Goal: Information Seeking & Learning: Learn about a topic

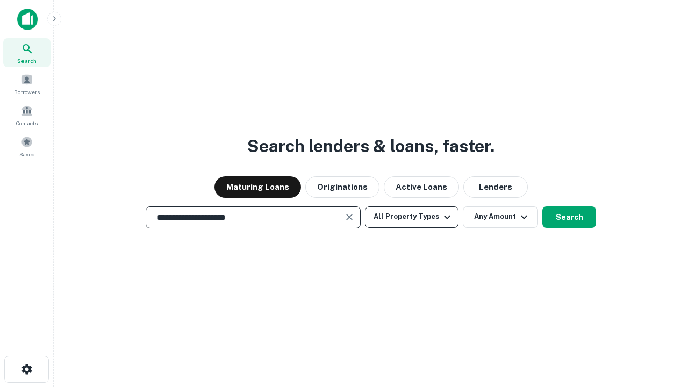
type input "**********"
click at [411, 216] on button "All Property Types" at bounding box center [411, 216] width 93 height 21
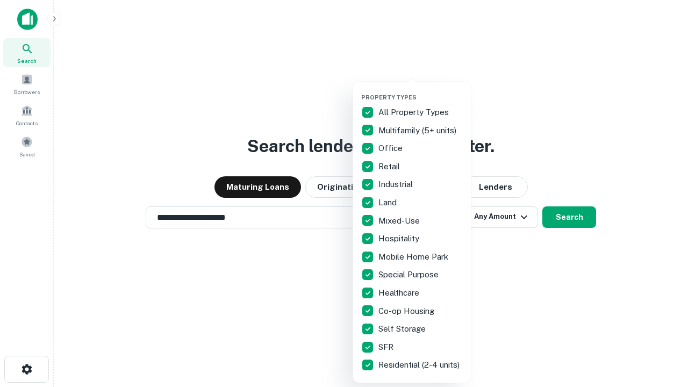
click at [420, 90] on button "button" at bounding box center [420, 90] width 118 height 1
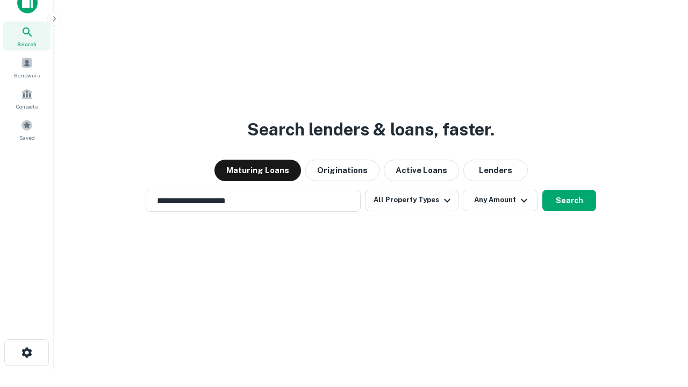
scroll to position [6, 129]
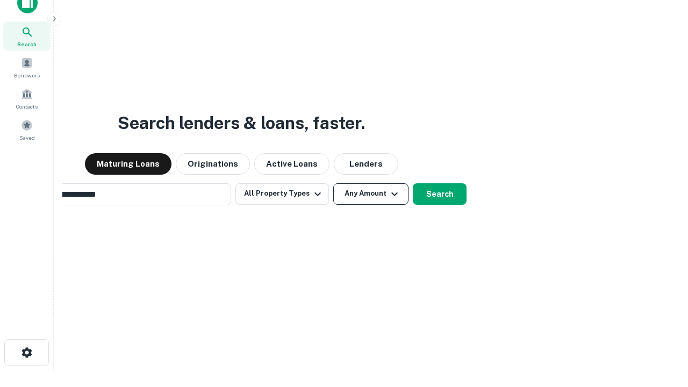
click at [333, 183] on button "Any Amount" at bounding box center [370, 193] width 75 height 21
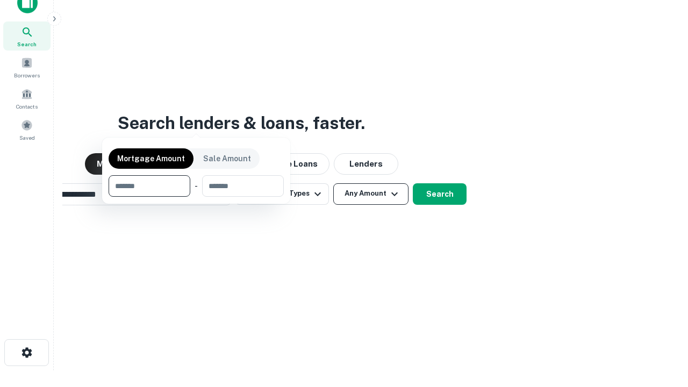
scroll to position [17, 0]
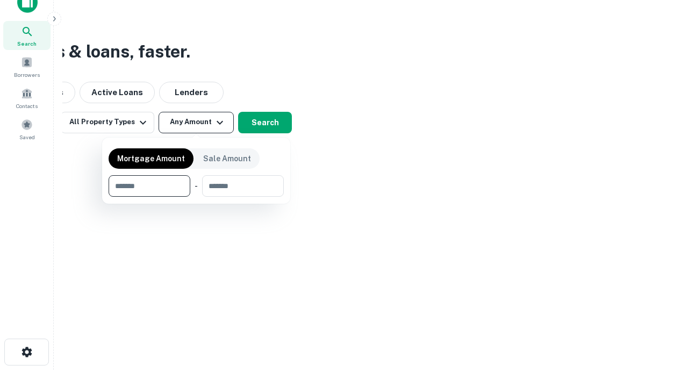
type input "*******"
click at [196, 197] on button "button" at bounding box center [196, 197] width 175 height 1
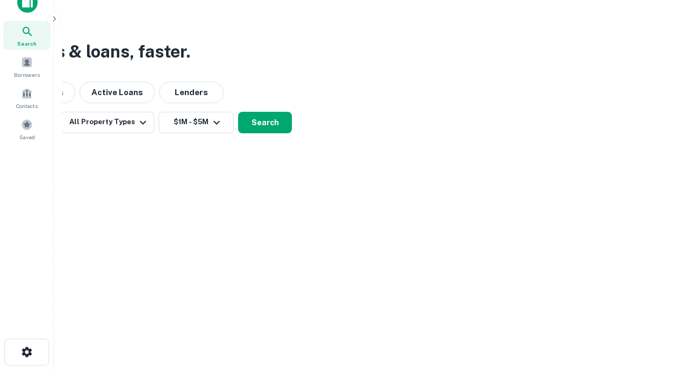
scroll to position [17, 0]
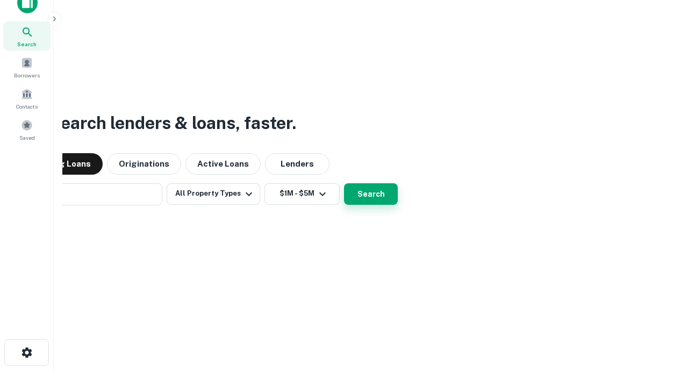
click at [344, 183] on button "Search" at bounding box center [371, 193] width 54 height 21
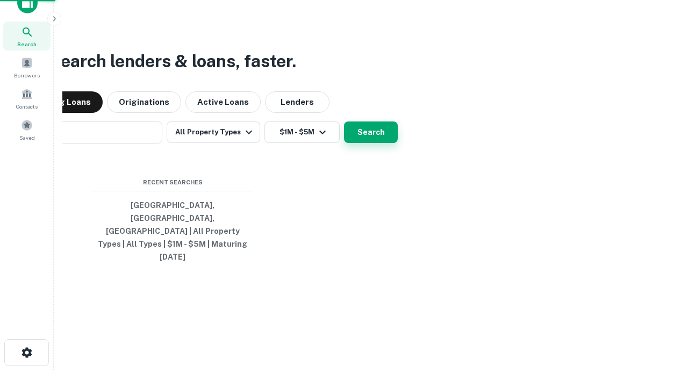
scroll to position [17, 0]
